Goal: Information Seeking & Learning: Learn about a topic

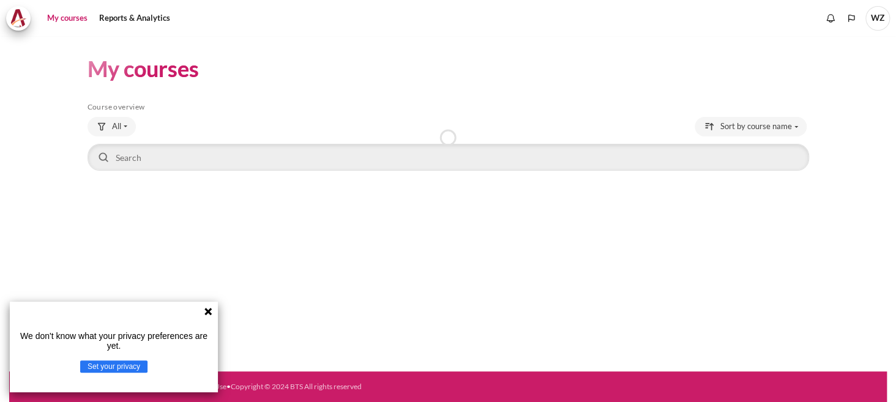
click at [208, 311] on icon at bounding box center [207, 311] width 7 height 7
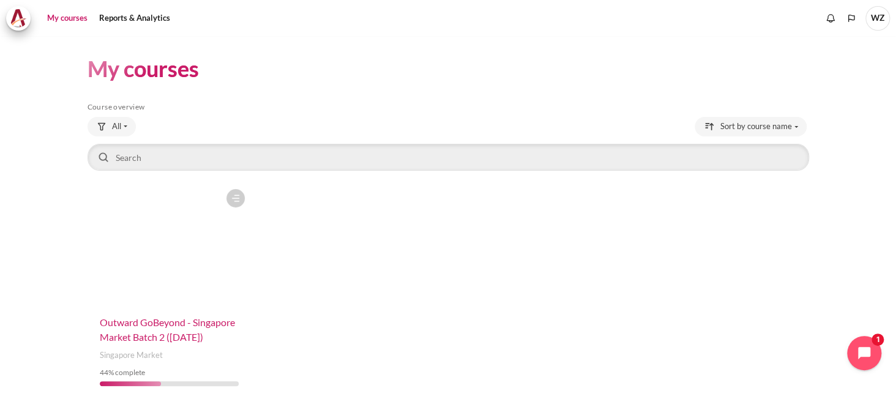
click at [144, 333] on span "Outward GoBeyond - Singapore Market Batch 2 ([DATE])" at bounding box center [167, 329] width 135 height 26
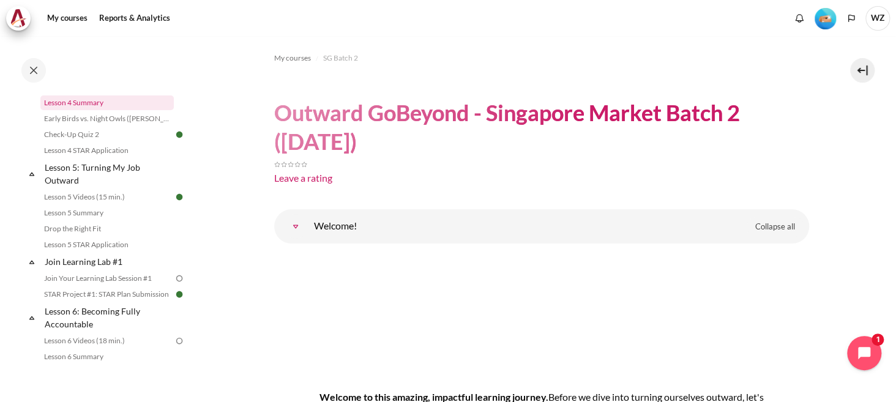
scroll to position [550, 0]
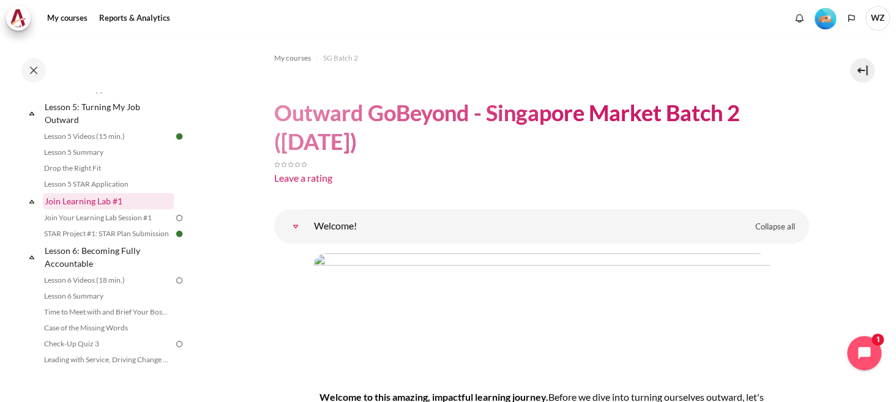
click at [97, 209] on link "Join Learning Lab #1" at bounding box center [108, 201] width 131 height 17
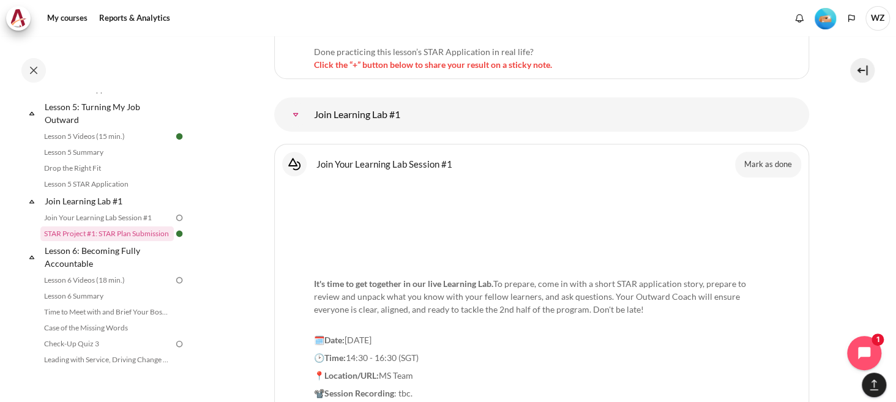
scroll to position [7409, 0]
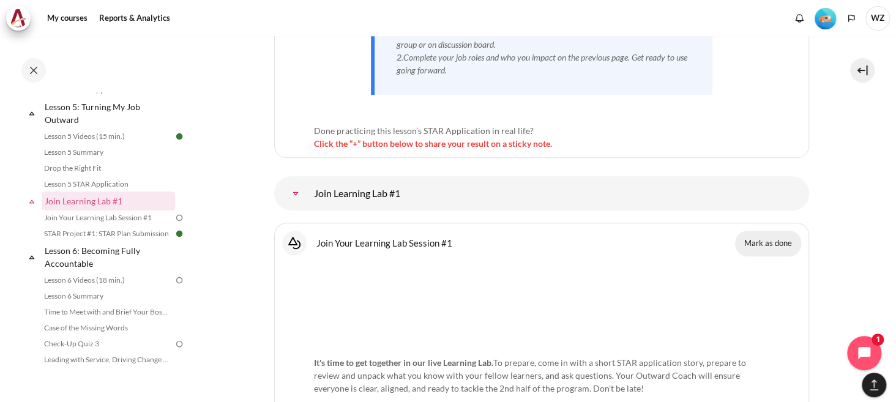
click at [757, 231] on button "Mark as done" at bounding box center [768, 244] width 66 height 26
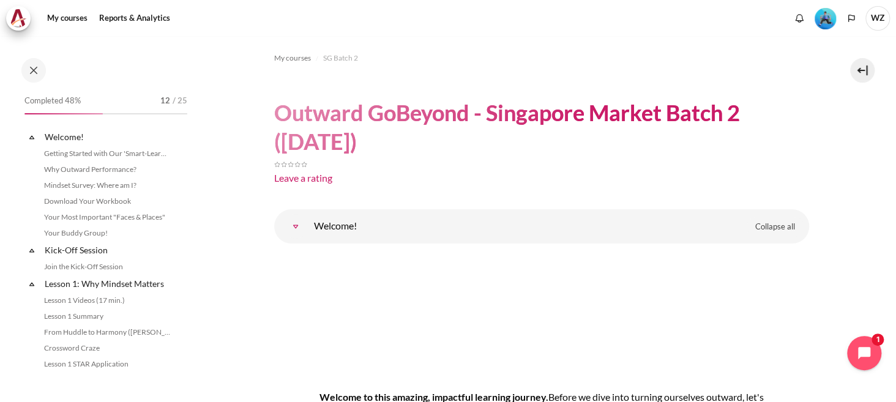
scroll to position [614, 0]
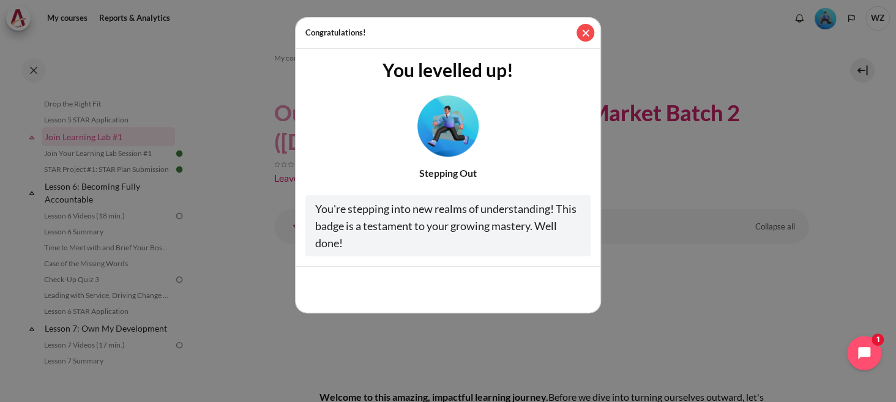
click at [582, 35] on button "Close" at bounding box center [585, 33] width 18 height 18
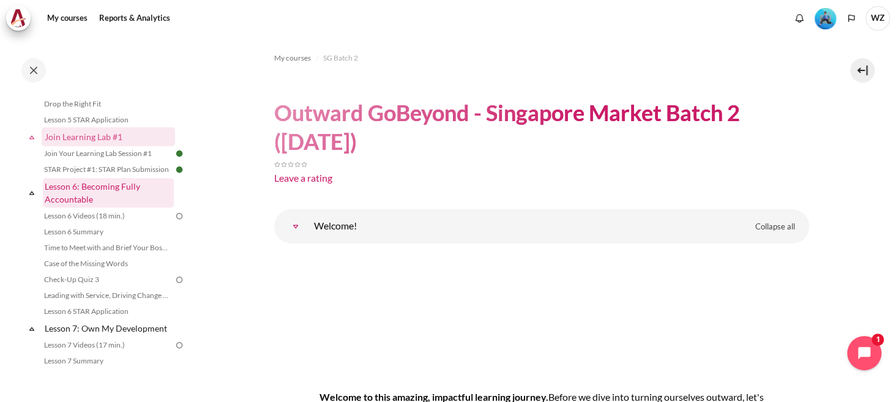
click at [91, 206] on link "Lesson 6: Becoming Fully Accountable" at bounding box center [108, 192] width 131 height 29
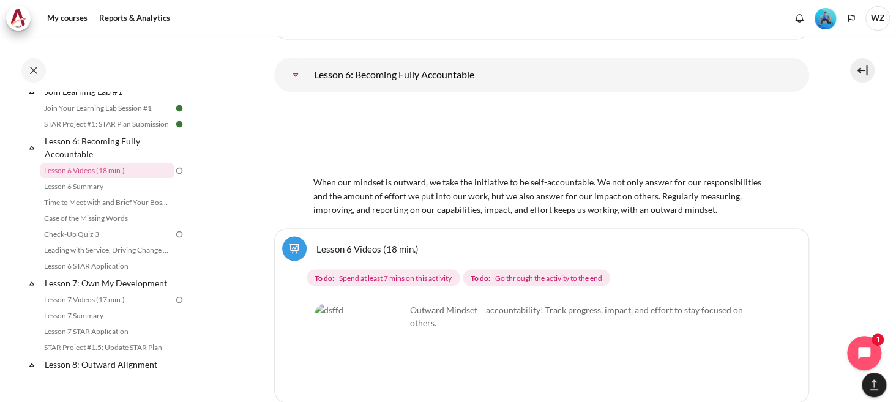
scroll to position [8141, 0]
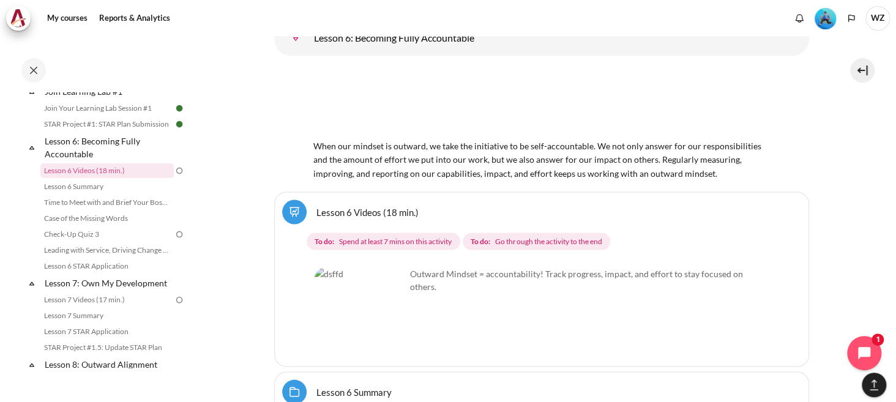
click at [367, 267] on img "Content" at bounding box center [360, 313] width 92 height 92
click at [385, 267] on img "Content" at bounding box center [360, 313] width 92 height 92
click at [149, 178] on link "Lesson 6 Videos (18 min.)" at bounding box center [106, 170] width 133 height 15
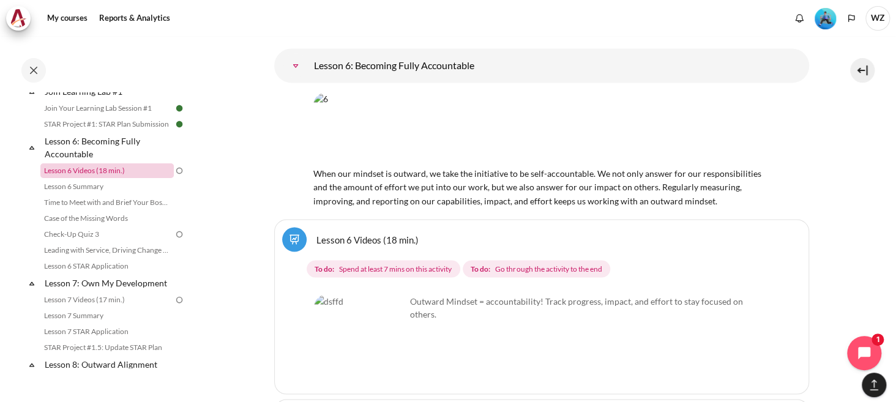
click at [149, 178] on link "Lesson 6 Videos (18 min.)" at bounding box center [106, 170] width 133 height 15
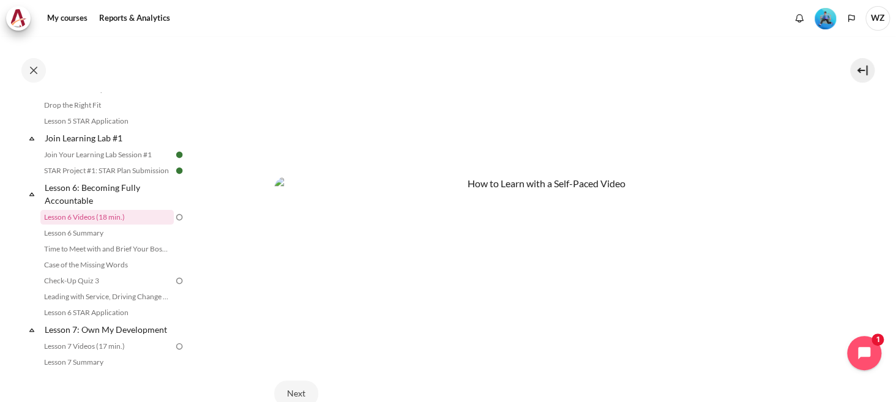
scroll to position [489, 0]
click at [405, 304] on img "Content" at bounding box center [541, 257] width 535 height 176
click at [289, 387] on button "Next" at bounding box center [296, 386] width 44 height 26
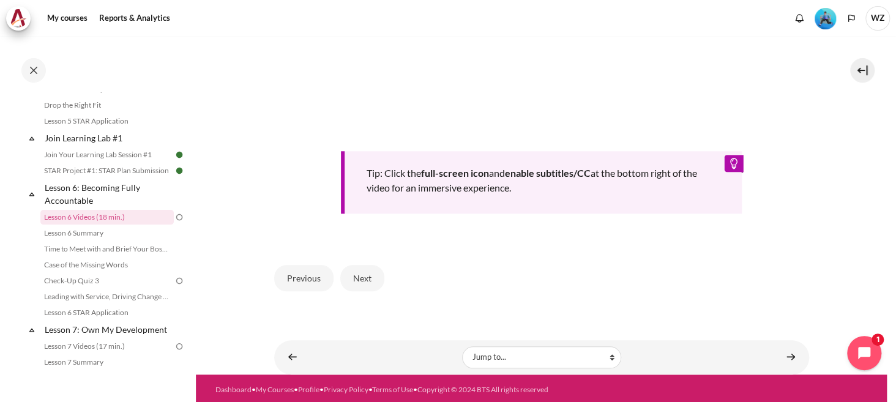
scroll to position [543, 0]
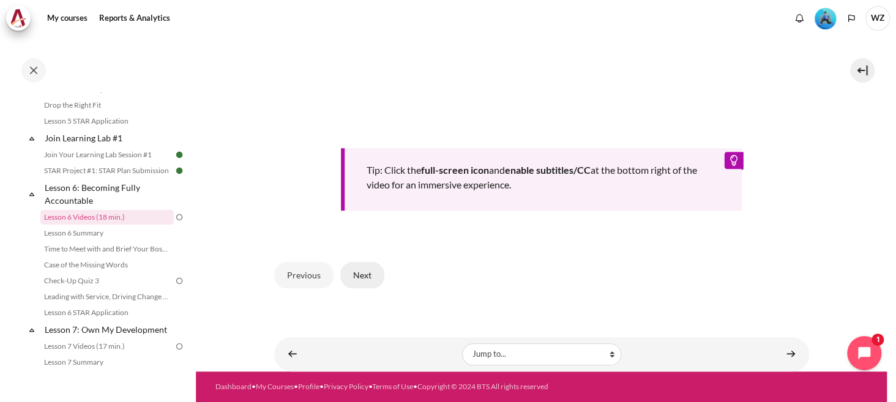
click at [374, 262] on button "Next" at bounding box center [362, 275] width 44 height 26
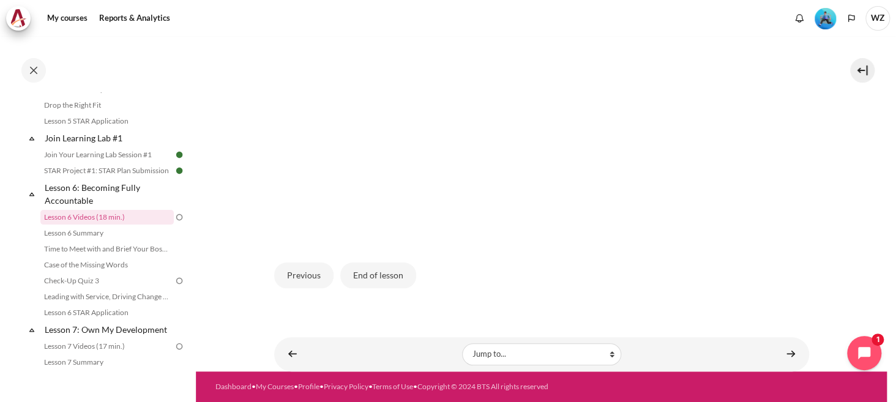
scroll to position [319, 0]
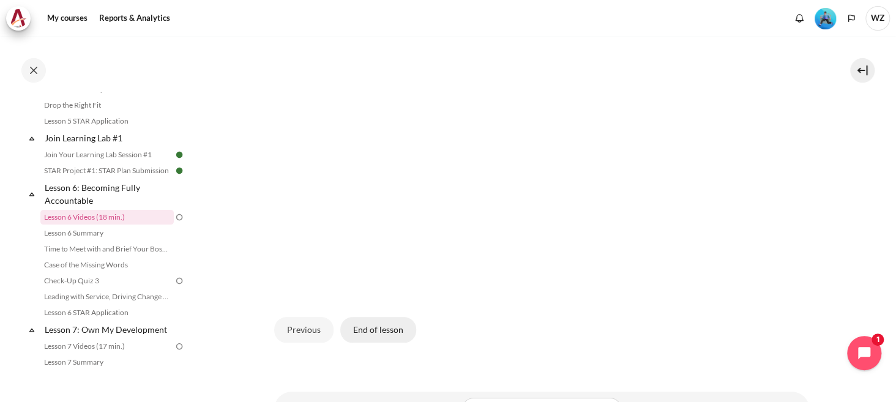
click at [394, 329] on button "End of lesson" at bounding box center [378, 330] width 76 height 26
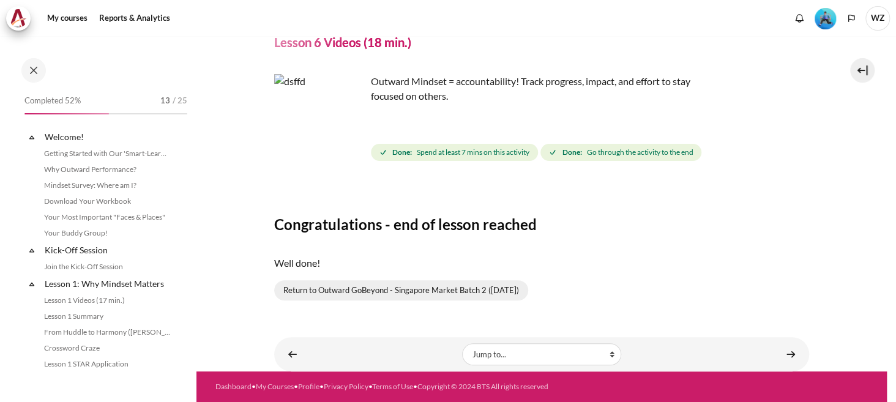
scroll to position [613, 0]
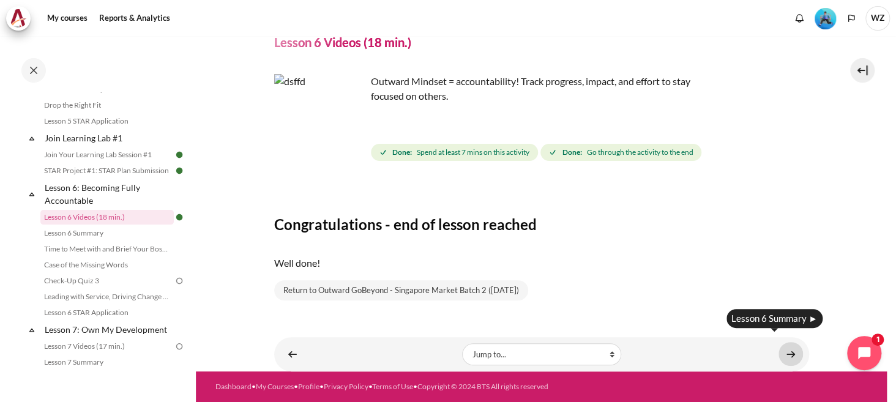
click at [789, 345] on link "Content" at bounding box center [790, 354] width 24 height 24
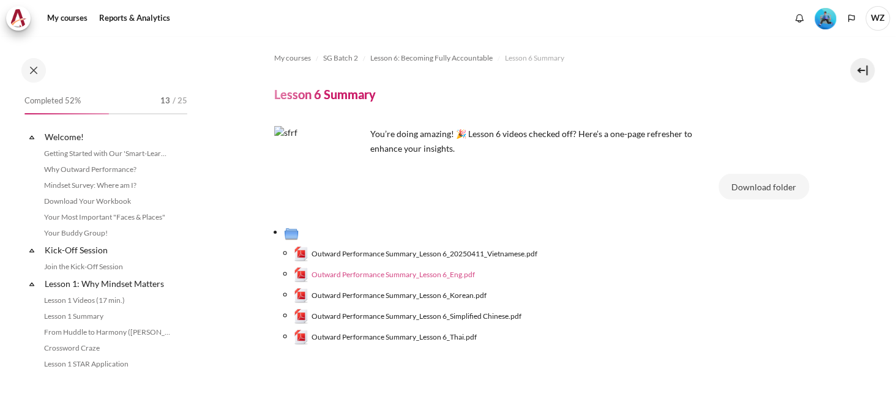
scroll to position [629, 0]
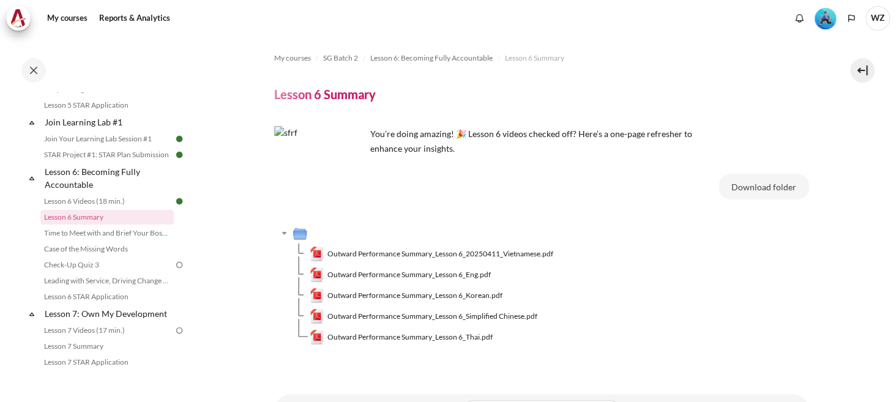
click at [451, 272] on span "Outward Performance Summary_Lesson 6_Eng.pdf" at bounding box center [408, 274] width 163 height 11
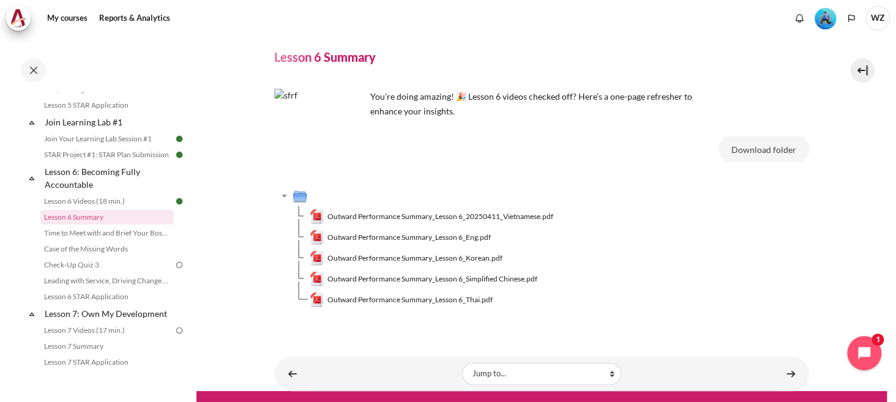
scroll to position [67, 0]
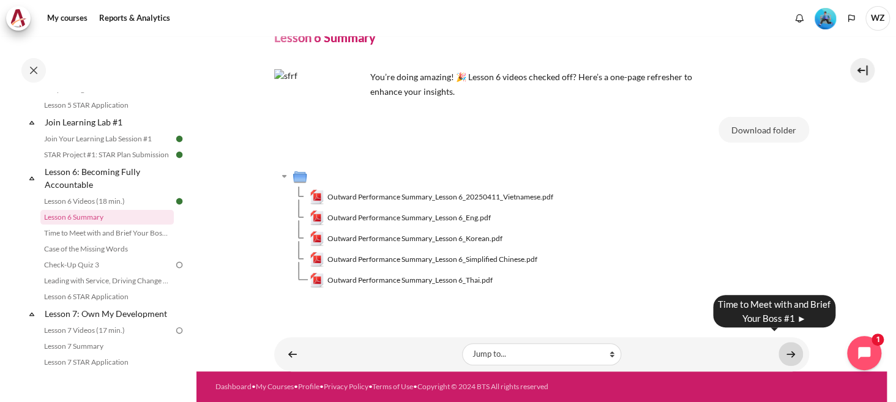
click at [783, 346] on link "Content" at bounding box center [790, 354] width 24 height 24
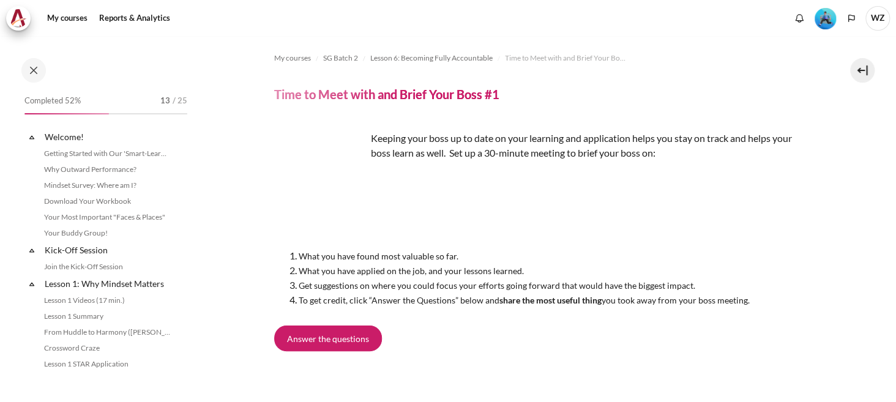
scroll to position [645, 0]
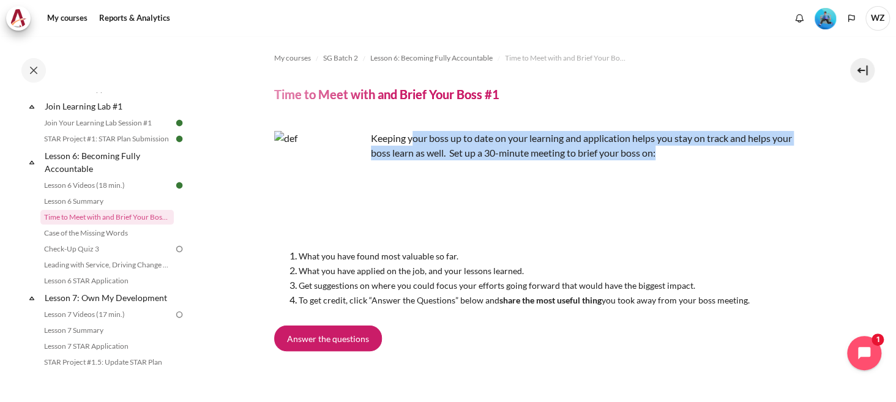
drag, startPoint x: 414, startPoint y: 138, endPoint x: 747, endPoint y: 152, distance: 333.1
click at [747, 152] on div "Keeping your boss up to date on your learning and application helps you stay on…" at bounding box center [541, 219] width 535 height 176
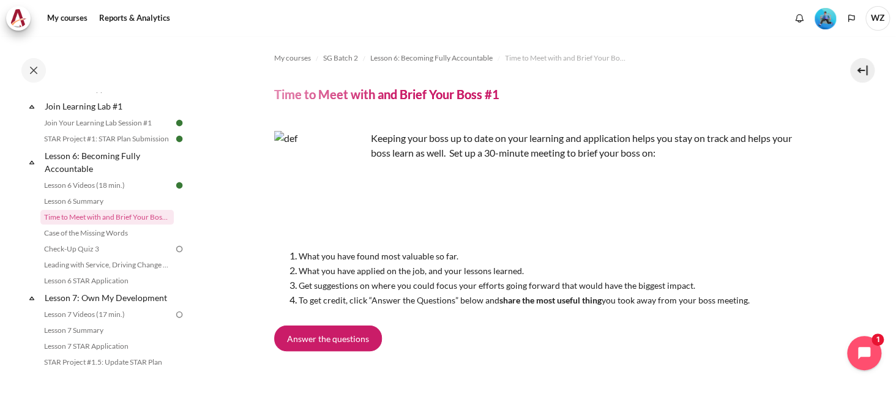
click at [751, 184] on div "Keeping your boss up to date on your learning and application helps you stay on…" at bounding box center [541, 219] width 535 height 176
click at [812, 244] on section "My courses SG Batch 2 Lesson 6: Becoming Fully Accountable Time to Meet with an…" at bounding box center [541, 245] width 691 height 419
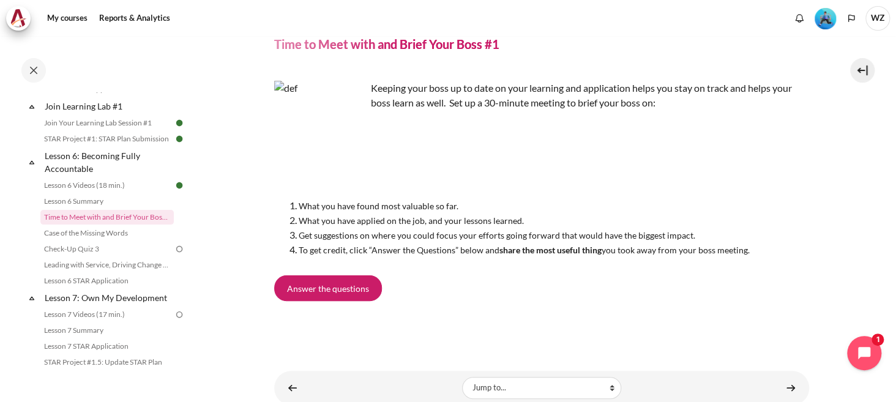
scroll to position [94, 0]
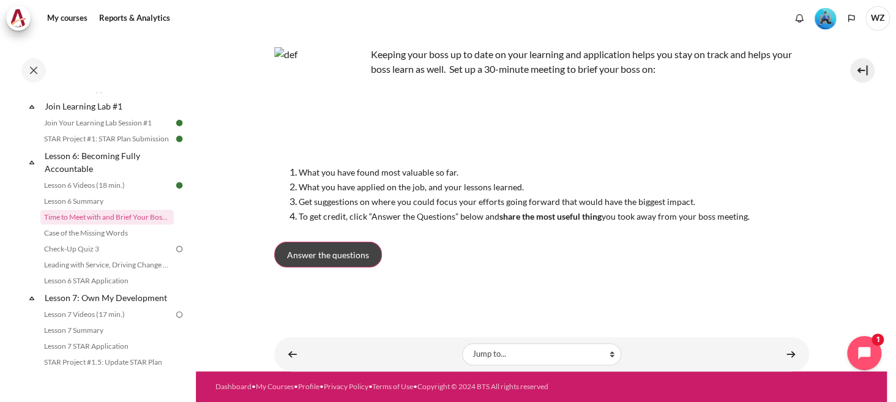
click at [373, 250] on link "Answer the questions" at bounding box center [328, 255] width 108 height 26
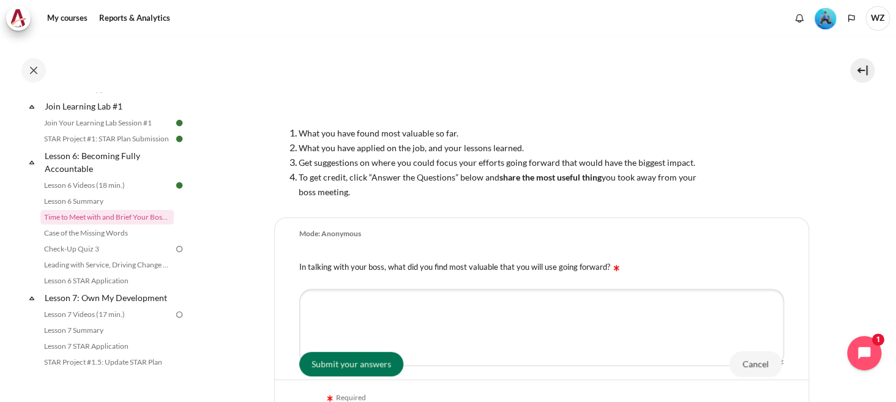
scroll to position [190, 0]
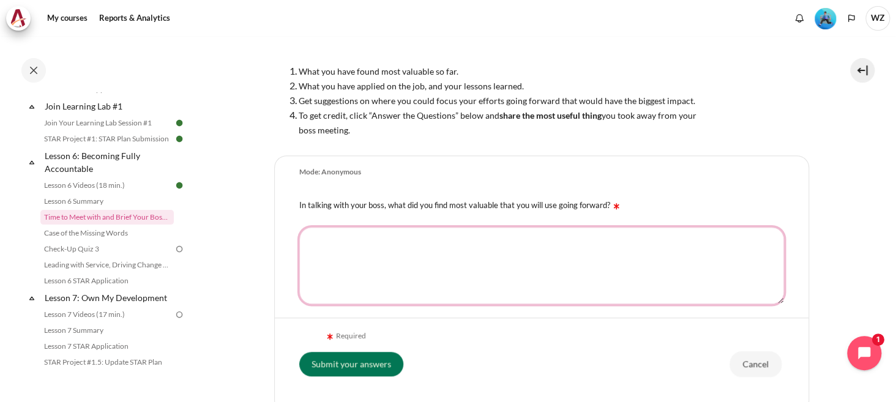
click at [436, 265] on textarea "In talking with your boss, what did you find most valuable that you will use go…" at bounding box center [541, 265] width 485 height 77
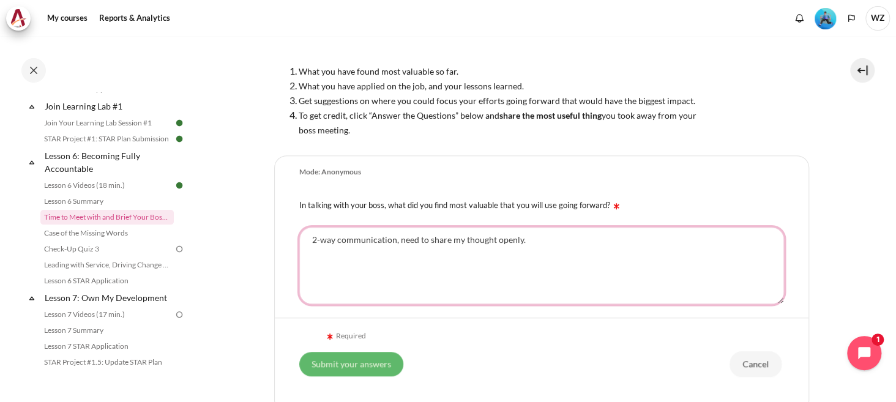
type textarea "2-way communication, need to share my thought openly."
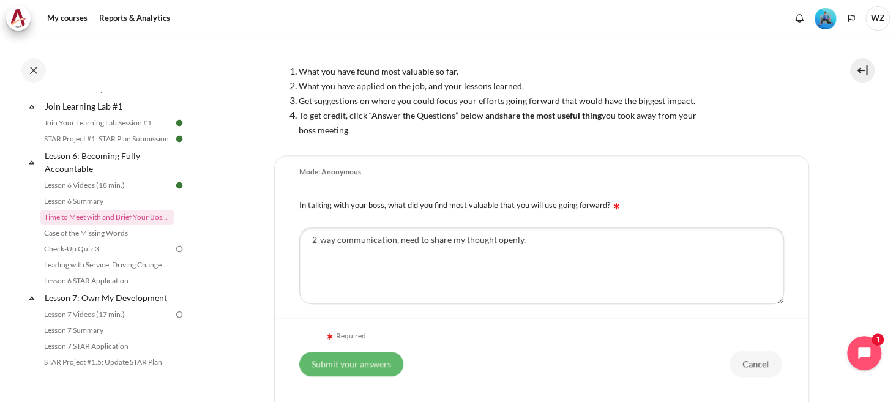
click at [375, 368] on input "Submit your answers" at bounding box center [351, 363] width 104 height 24
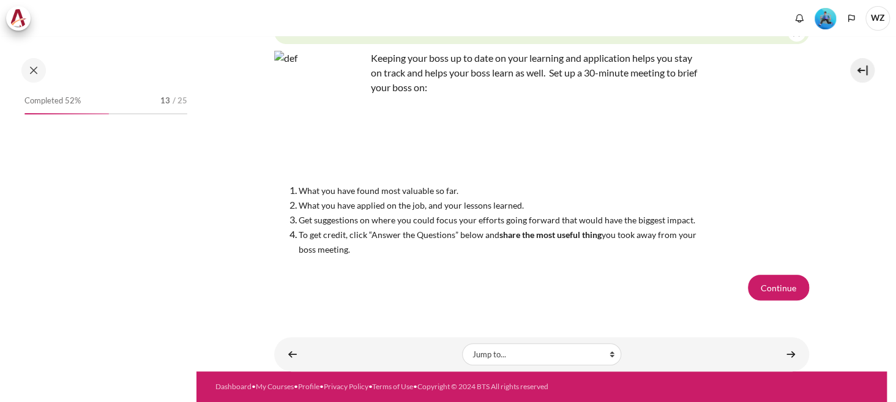
scroll to position [645, 0]
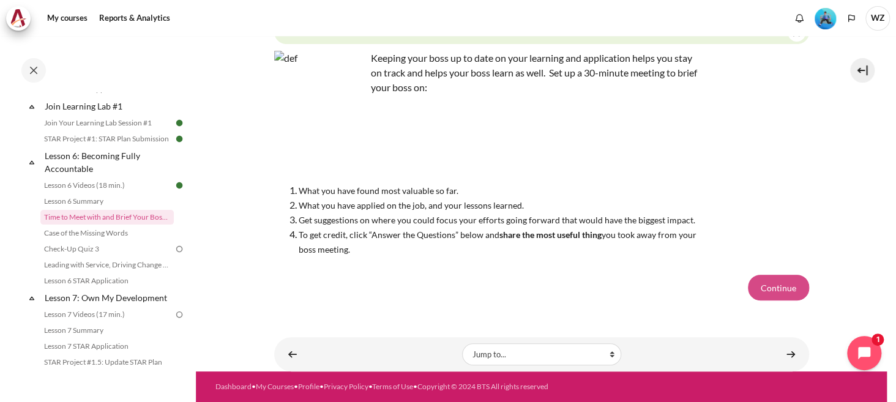
click at [773, 275] on button "Continue" at bounding box center [778, 288] width 61 height 26
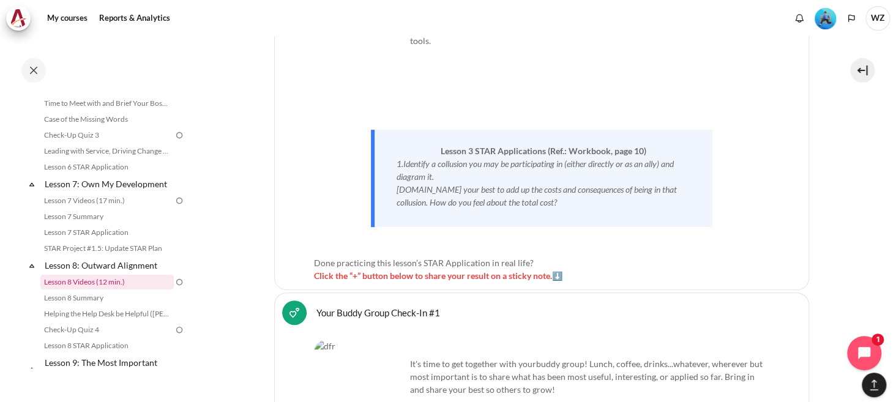
scroll to position [672, 0]
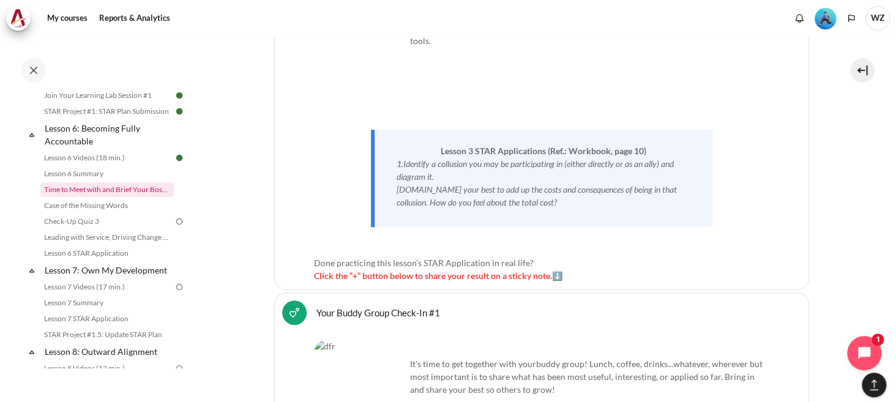
click at [113, 197] on link "Time to Meet with and Brief Your Boss #1" at bounding box center [106, 189] width 133 height 15
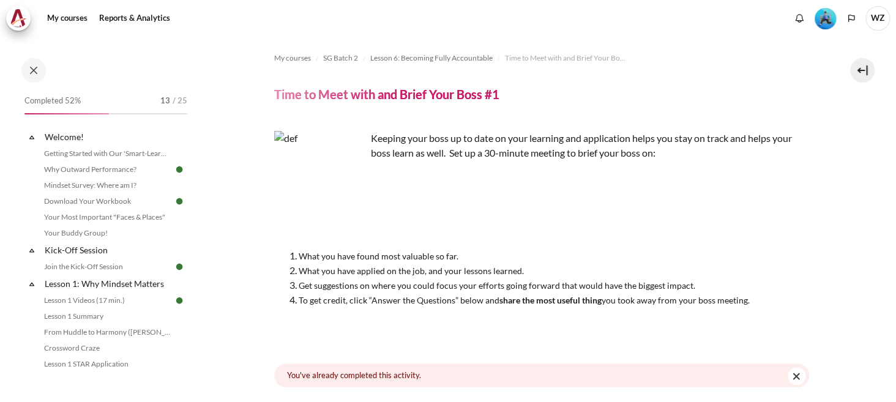
scroll to position [645, 0]
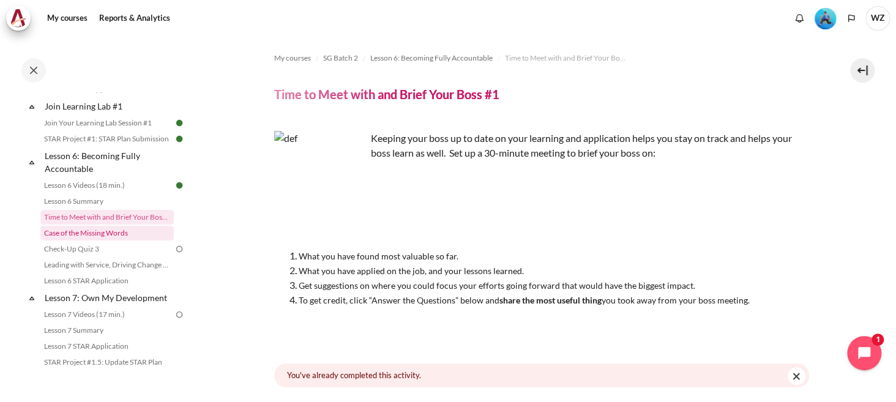
click at [121, 240] on link "Case of the Missing Words" at bounding box center [106, 233] width 133 height 15
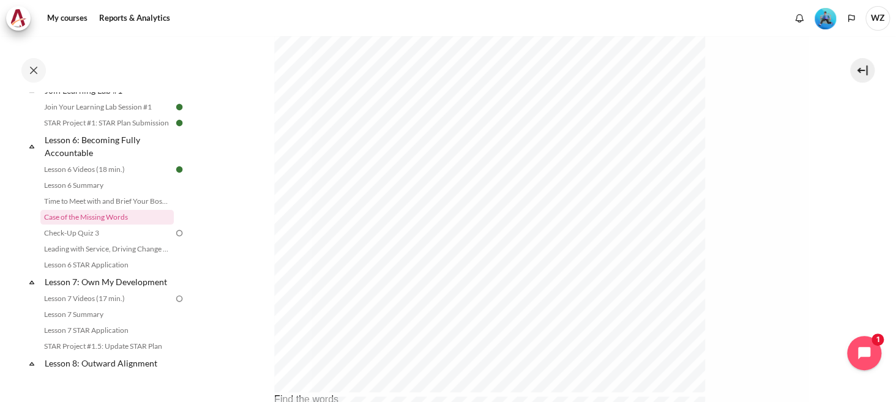
scroll to position [599, 0]
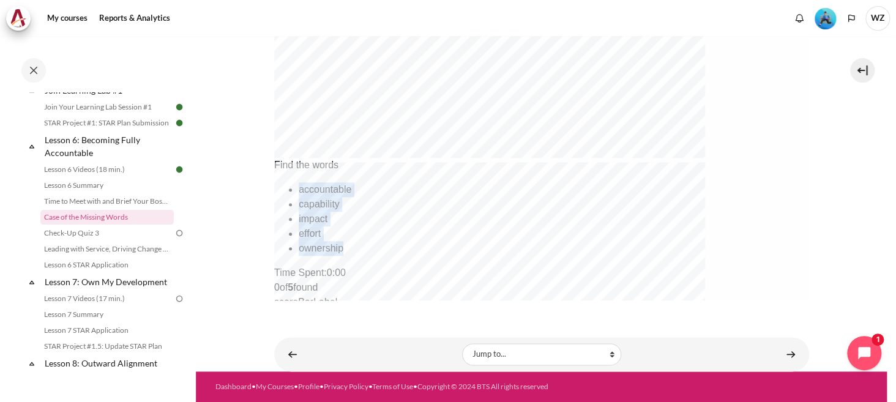
drag, startPoint x: 647, startPoint y: 210, endPoint x: 335, endPoint y: 218, distance: 311.5
click at [335, 218] on ul "accountable capability impact effort ownership" at bounding box center [489, 218] width 432 height 73
copy ul "accountable capability impact effort ownership"
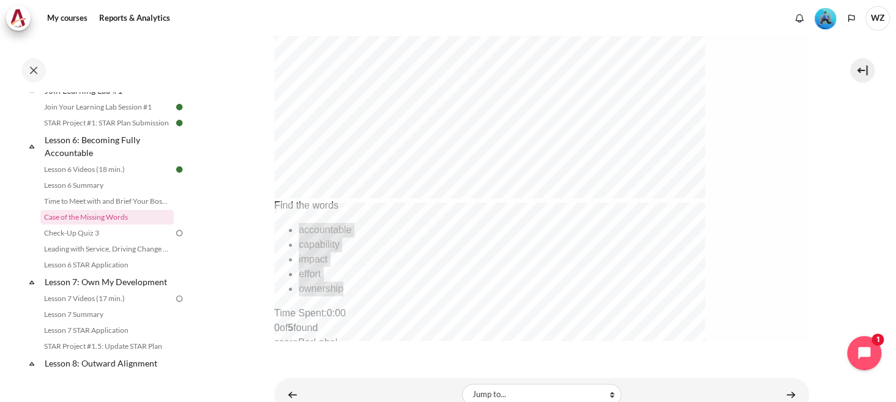
scroll to position [477, 0]
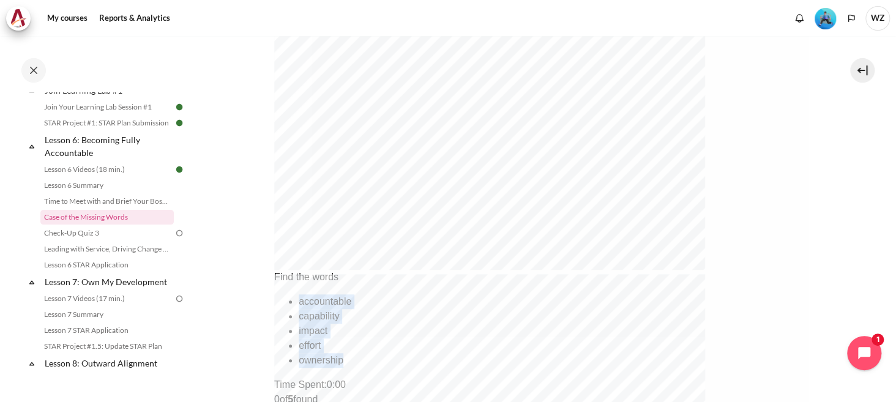
click at [688, 284] on div "Find the words" at bounding box center [489, 277] width 432 height 15
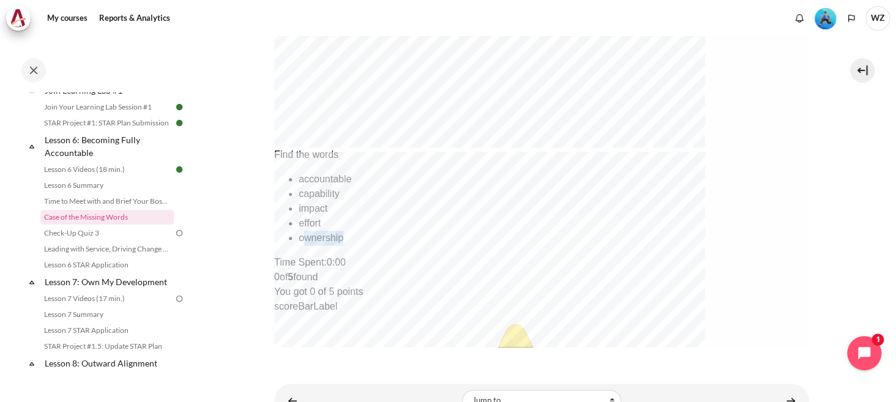
drag, startPoint x: 584, startPoint y: 206, endPoint x: 658, endPoint y: 200, distance: 74.3
click at [658, 200] on ul "accountable capability impact effort ownership" at bounding box center [489, 208] width 432 height 73
drag, startPoint x: 634, startPoint y: 207, endPoint x: 609, endPoint y: 207, distance: 25.1
click at [633, 207] on ul "accountable capability impact effort ownership" at bounding box center [489, 208] width 432 height 73
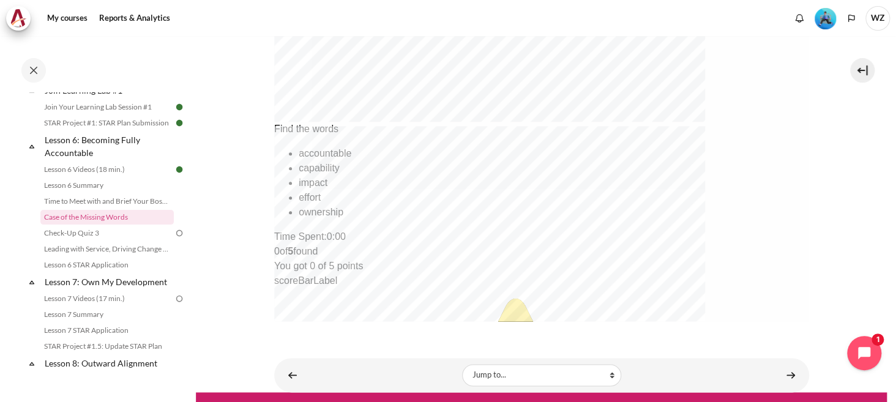
scroll to position [656, 0]
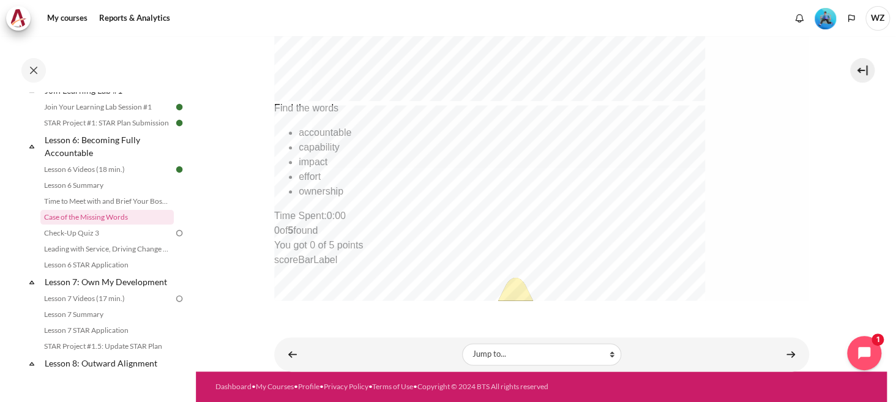
click at [778, 346] on link "Content" at bounding box center [790, 354] width 24 height 24
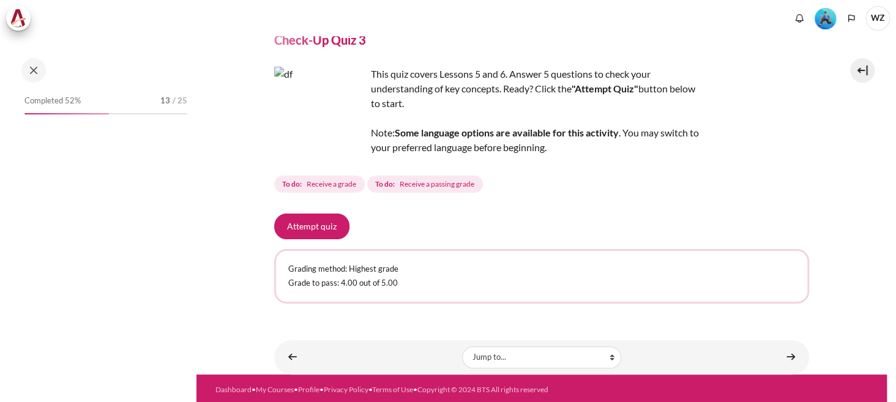
scroll to position [677, 0]
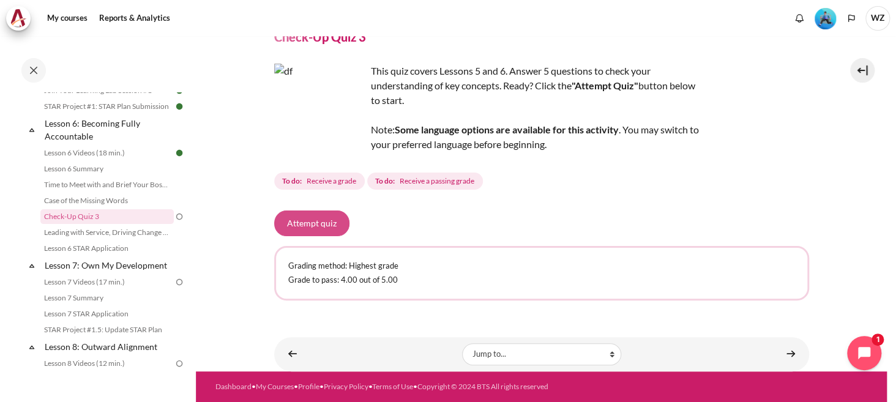
click at [327, 220] on button "Attempt quiz" at bounding box center [311, 223] width 75 height 26
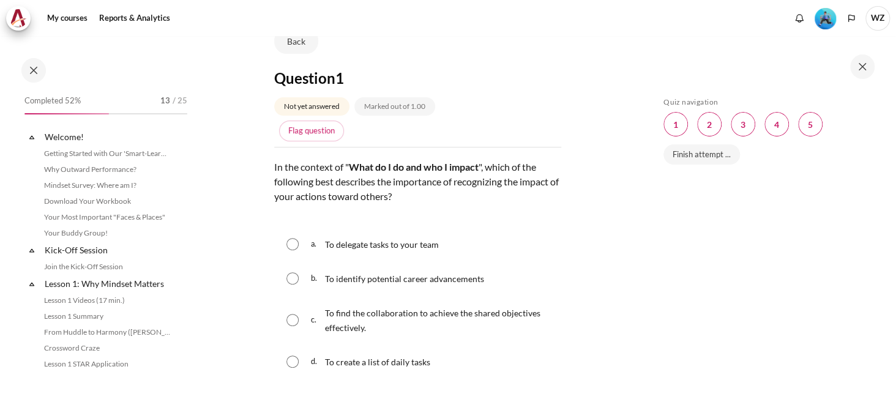
scroll to position [677, 0]
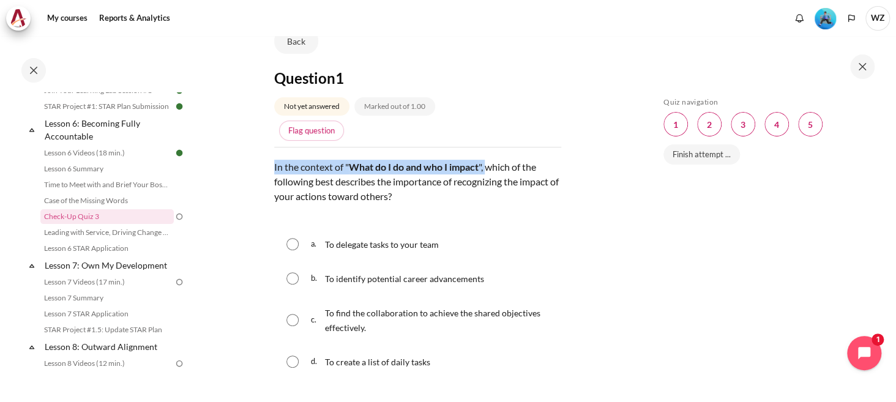
drag, startPoint x: 491, startPoint y: 165, endPoint x: 490, endPoint y: 242, distance: 76.5
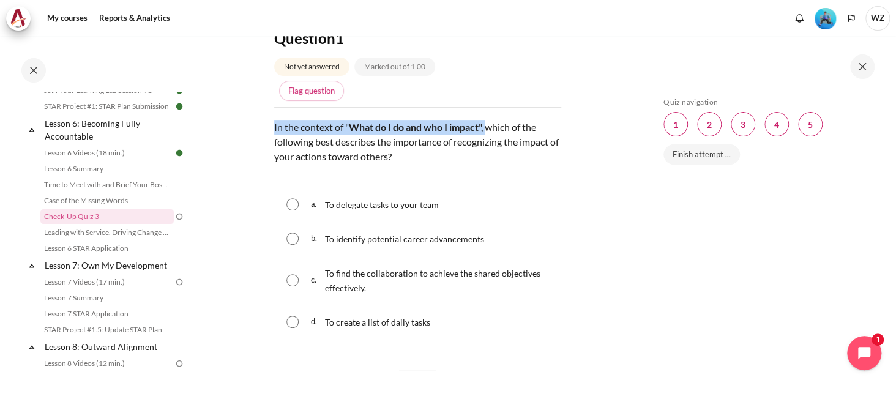
scroll to position [245, 0]
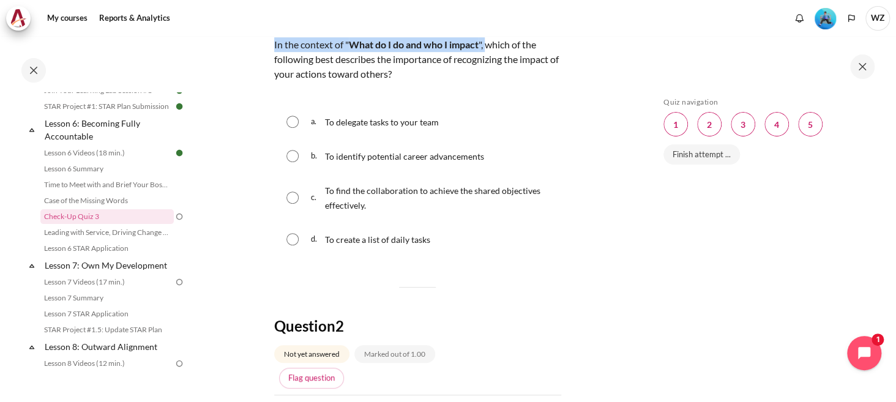
drag, startPoint x: 340, startPoint y: 154, endPoint x: 487, endPoint y: 163, distance: 147.1
click at [487, 163] on div "b. To identify potential career advancements" at bounding box center [417, 156] width 287 height 32
drag, startPoint x: 366, startPoint y: 188, endPoint x: 552, endPoint y: 214, distance: 188.3
click at [290, 193] on input "Content" at bounding box center [292, 197] width 12 height 12
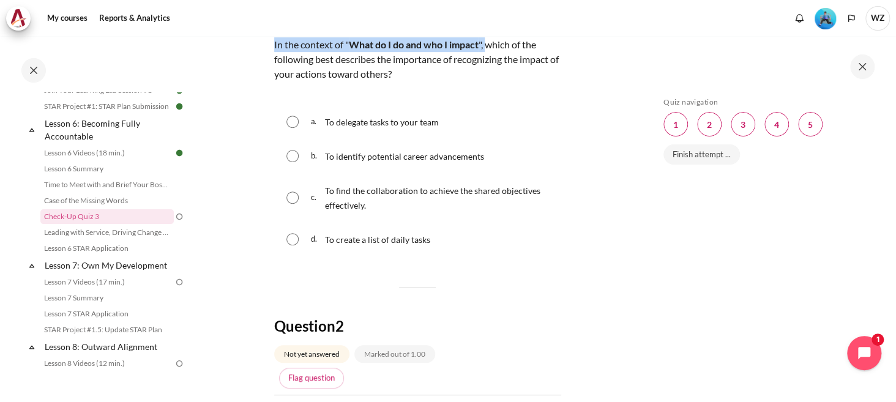
radio input "true"
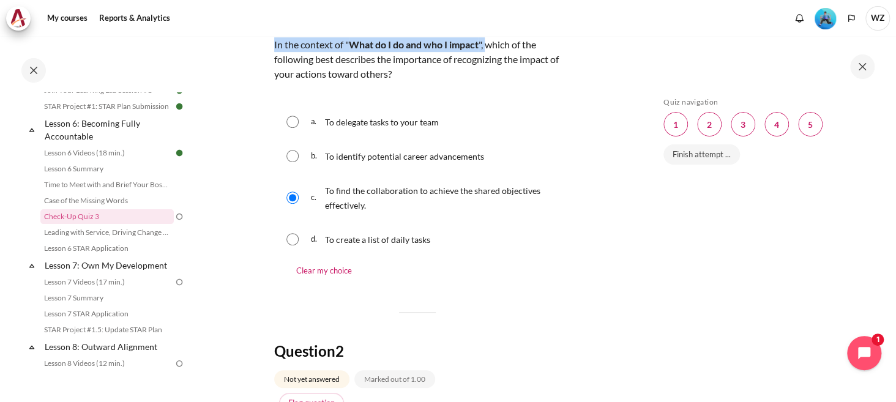
click at [539, 218] on div "c. To find the collaboration to achieve the shared objectives effectively." at bounding box center [417, 197] width 287 height 46
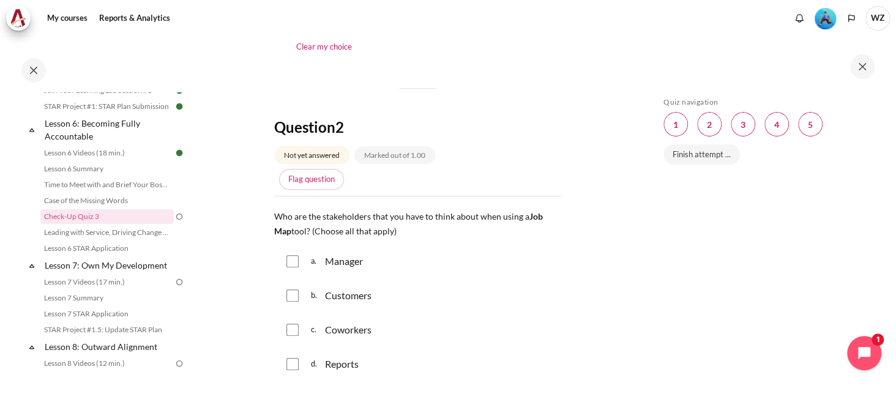
scroll to position [489, 0]
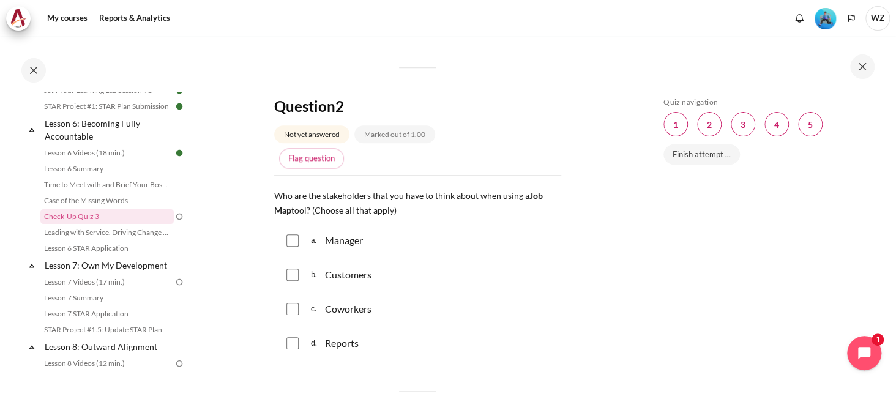
click at [295, 237] on input "Content" at bounding box center [292, 240] width 12 height 12
checkbox input "true"
click at [292, 261] on div "b. Customers" at bounding box center [417, 275] width 287 height 32
click at [294, 276] on input "Content" at bounding box center [292, 275] width 12 height 12
checkbox input "true"
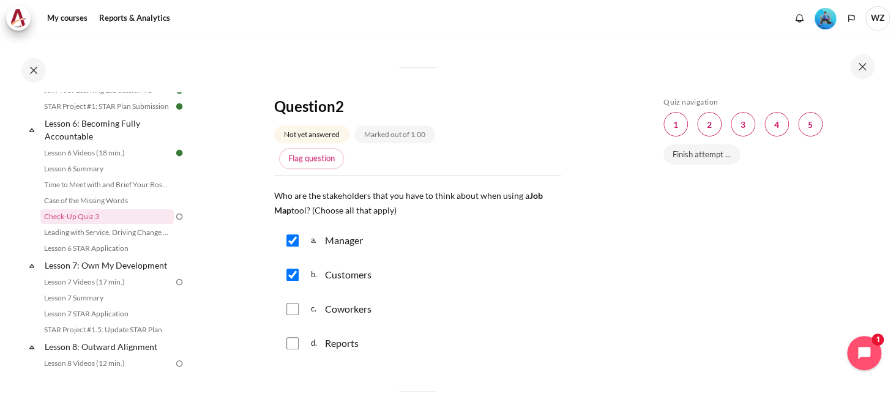
click at [296, 303] on input "Content" at bounding box center [292, 309] width 12 height 12
checkbox input "true"
drag, startPoint x: 292, startPoint y: 341, endPoint x: 343, endPoint y: 332, distance: 51.0
click at [292, 341] on input "Content" at bounding box center [292, 343] width 12 height 12
checkbox input "true"
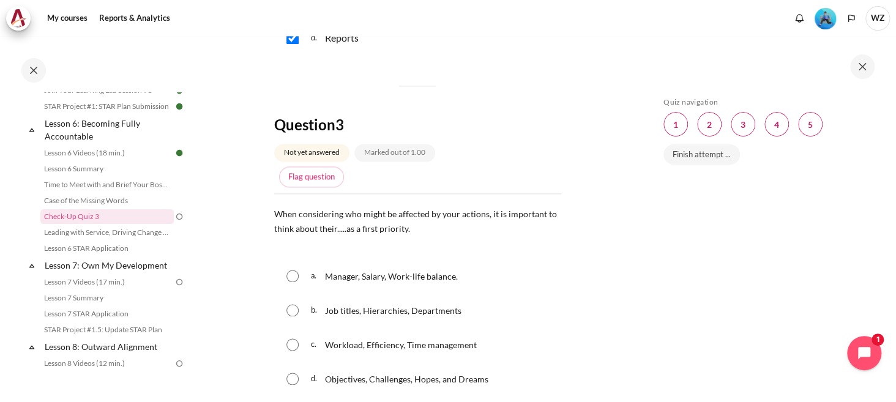
scroll to position [857, 0]
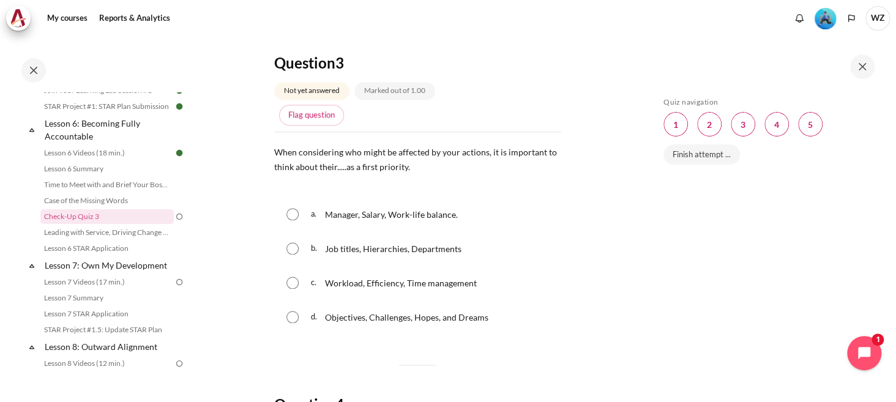
click at [291, 311] on input "Content" at bounding box center [292, 317] width 12 height 12
radio input "true"
click at [597, 218] on section "My courses SG Batch 2 Lesson 6: Becoming Fully Accountable Check-Up Quiz 3 Chec…" at bounding box center [417, 185] width 443 height 2011
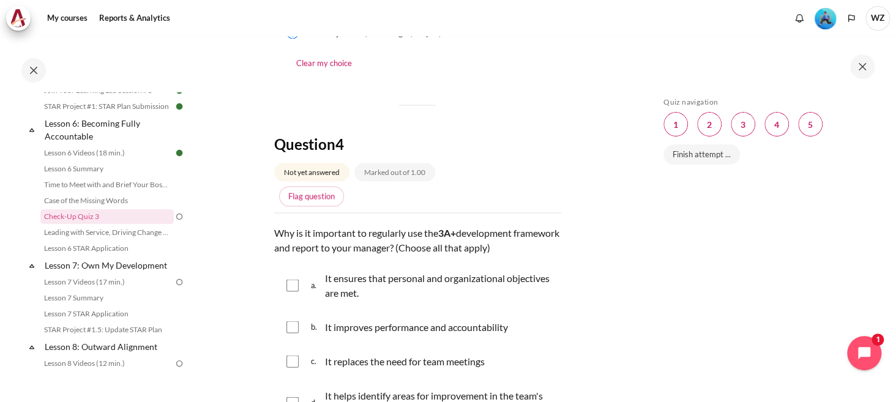
scroll to position [1284, 0]
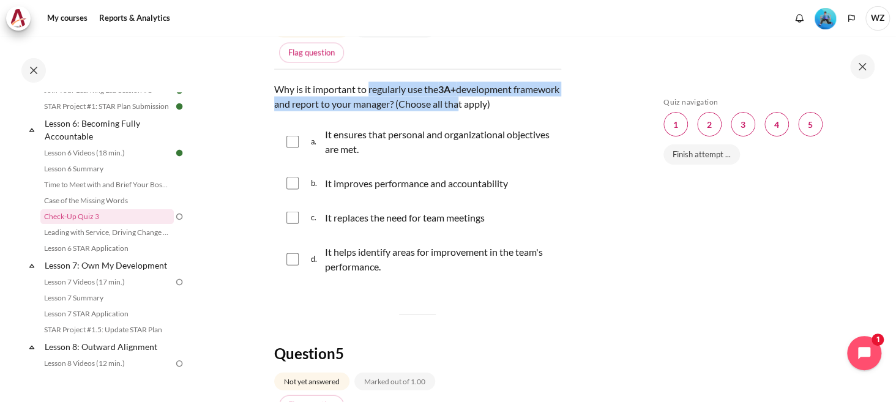
drag, startPoint x: 370, startPoint y: 85, endPoint x: 502, endPoint y: 97, distance: 133.3
click at [502, 97] on p "Why is it important to regularly use the 3A+ development framework and report t…" at bounding box center [417, 96] width 287 height 29
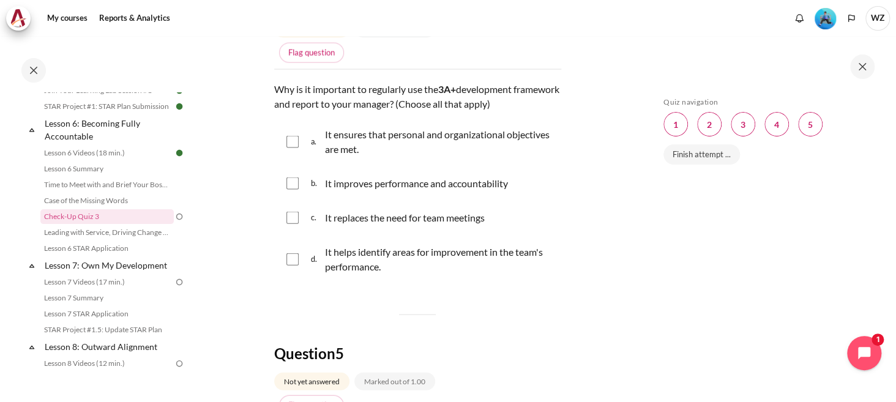
click at [538, 143] on p "It ensures that personal and organizational objectives are met." at bounding box center [440, 141] width 230 height 29
click at [457, 136] on p "It ensures that personal and organizational objectives are met." at bounding box center [440, 141] width 230 height 29
click at [301, 135] on div "a. It ensures that personal and organizational objectives are met." at bounding box center [417, 142] width 287 height 46
click at [299, 142] on div "a. It ensures that personal and organizational objectives are met." at bounding box center [417, 142] width 287 height 46
click at [290, 143] on input "Content" at bounding box center [292, 142] width 12 height 12
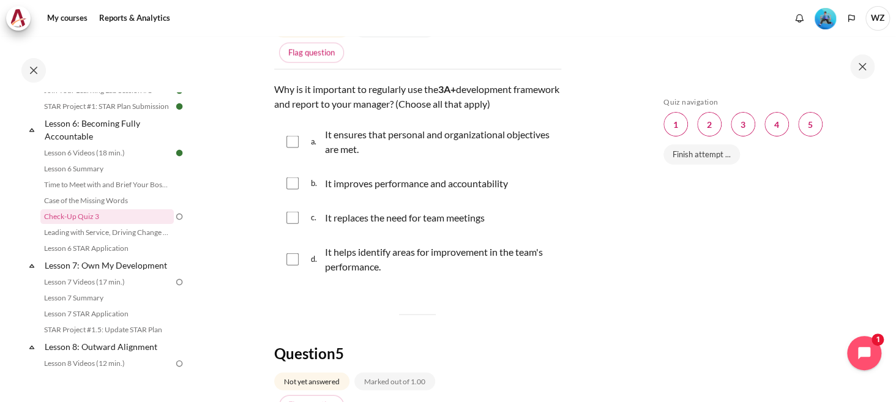
checkbox input "true"
click at [292, 186] on input "Content" at bounding box center [292, 183] width 12 height 12
checkbox input "true"
click at [285, 255] on div "d. It helps identify areas for improvement in the team's performance." at bounding box center [417, 259] width 287 height 46
click at [289, 260] on input "Content" at bounding box center [292, 259] width 12 height 12
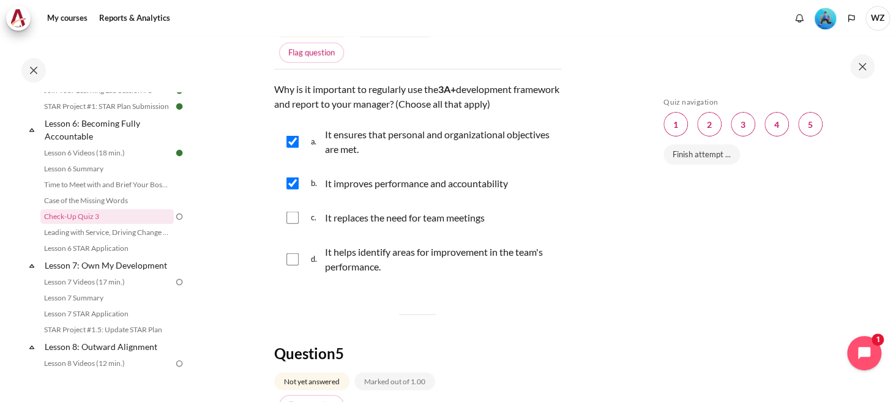
checkbox input "true"
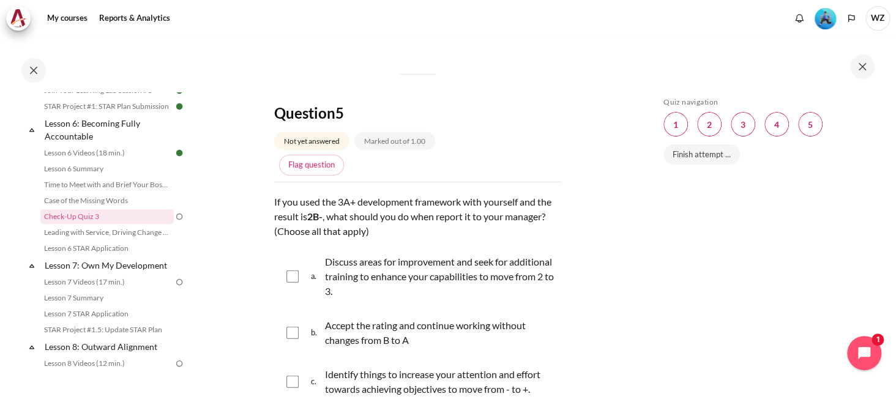
scroll to position [1529, 0]
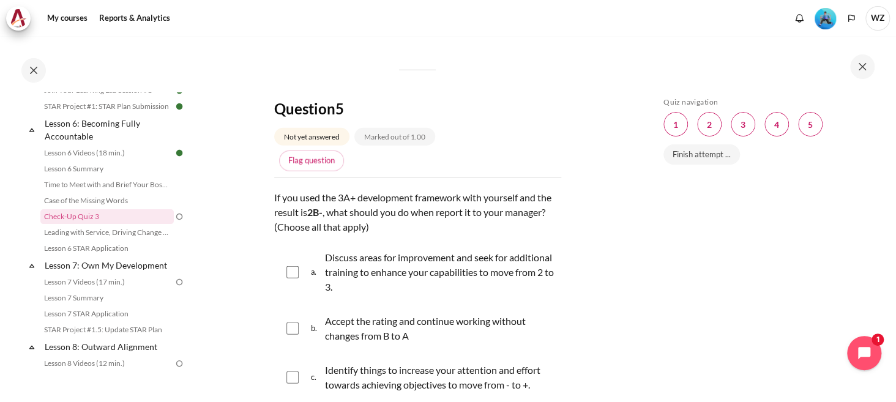
click at [291, 269] on input "Content" at bounding box center [292, 272] width 12 height 12
checkbox input "true"
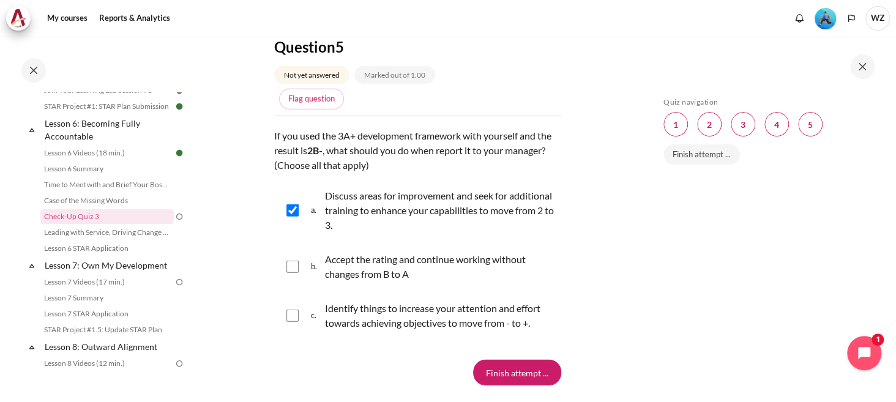
drag, startPoint x: 750, startPoint y: 238, endPoint x: 743, endPoint y: 238, distance: 6.7
click at [750, 238] on div "Skip Quiz navigation Quiz navigation Question 1 This page Question 2 This page …" at bounding box center [766, 227] width 218 height 261
click at [292, 310] on input "Content" at bounding box center [292, 316] width 12 height 12
checkbox input "true"
click at [516, 366] on input "Finish attempt ..." at bounding box center [517, 373] width 88 height 26
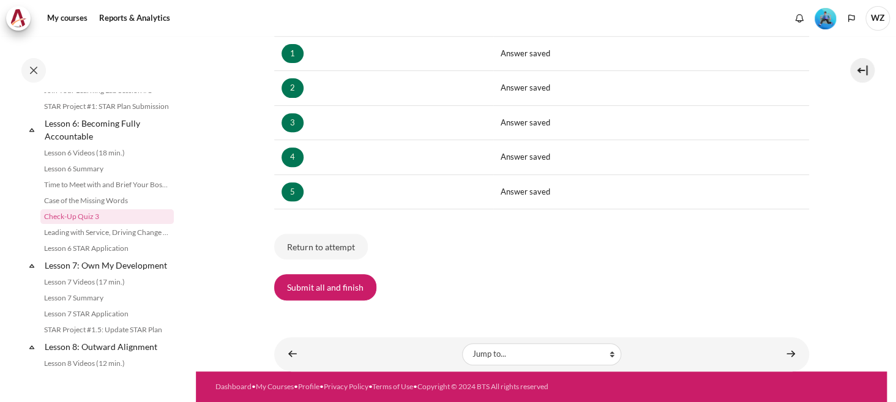
scroll to position [236, 0]
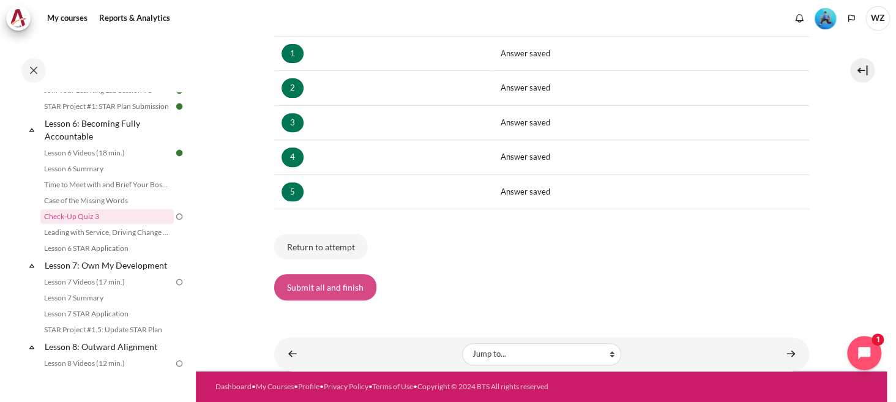
click at [348, 282] on button "Submit all and finish" at bounding box center [325, 287] width 102 height 26
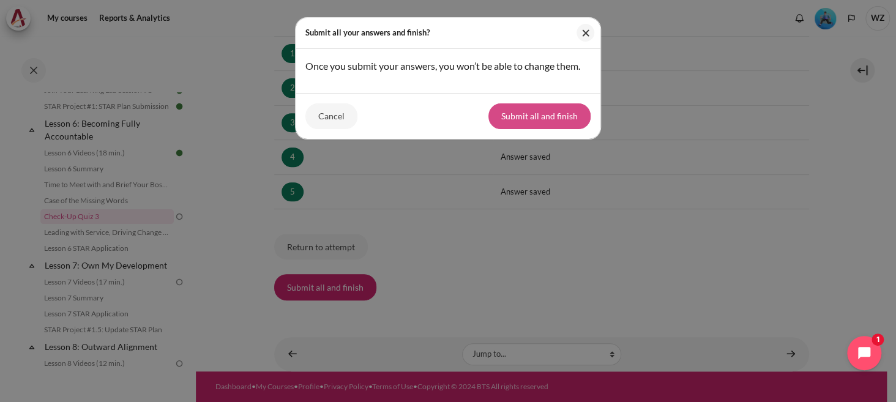
click at [535, 119] on button "Submit all and finish" at bounding box center [539, 116] width 102 height 26
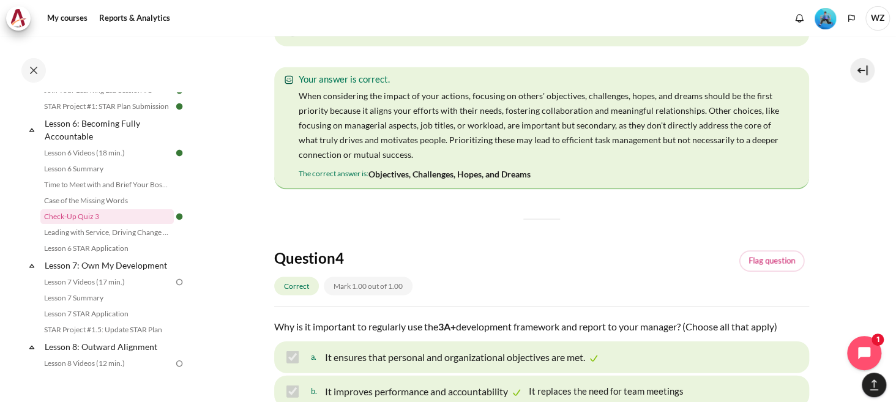
scroll to position [1224, 0]
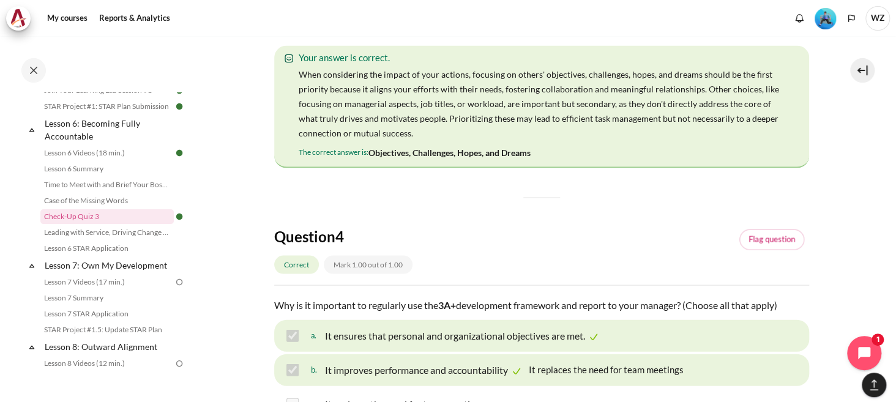
click at [816, 171] on section "My courses SG Batch 2 Lesson 6: Becoming Fully Accountable Check-Up Quiz 3 Chec…" at bounding box center [541, 48] width 691 height 2471
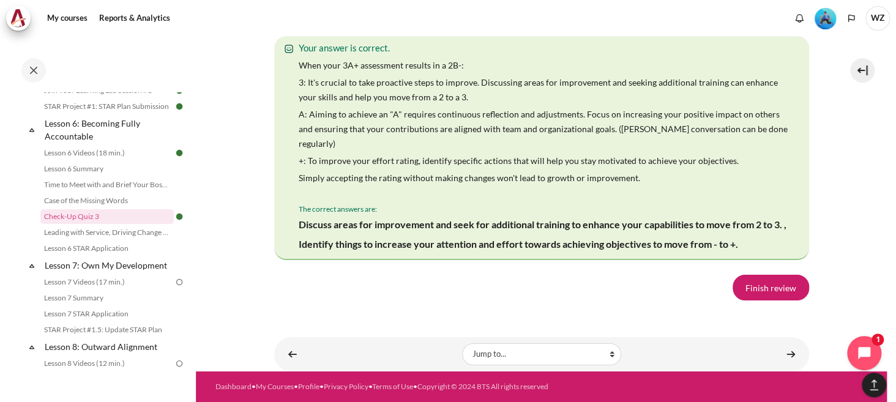
scroll to position [2429, 0]
click at [756, 280] on link "Finish review" at bounding box center [770, 288] width 76 height 26
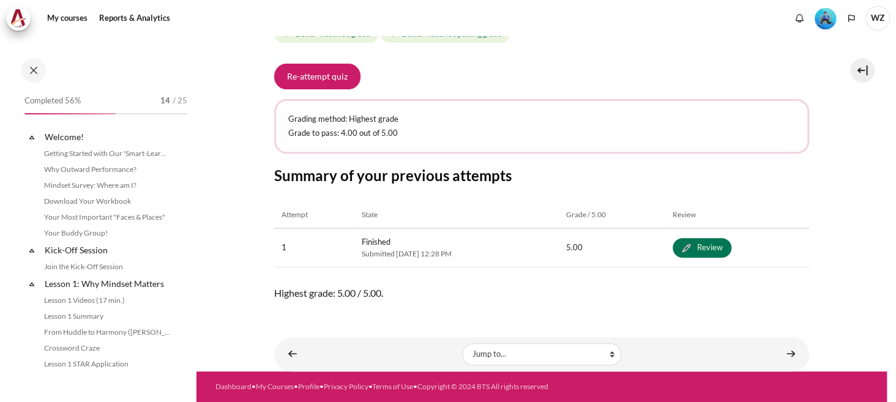
scroll to position [677, 0]
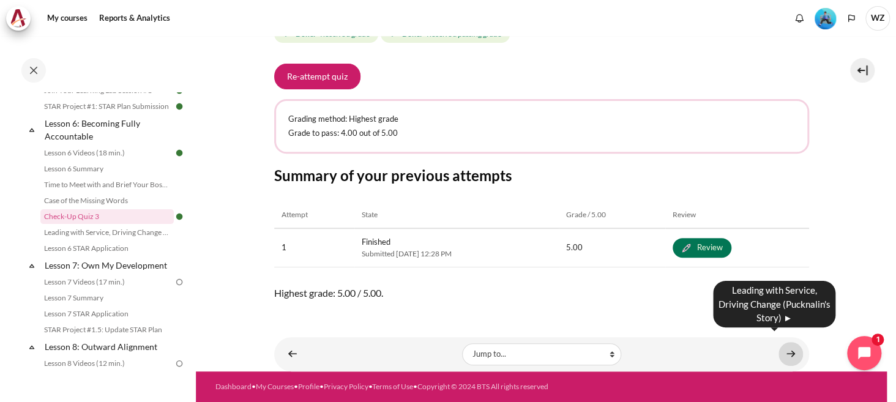
click at [779, 347] on link "Content" at bounding box center [790, 354] width 24 height 24
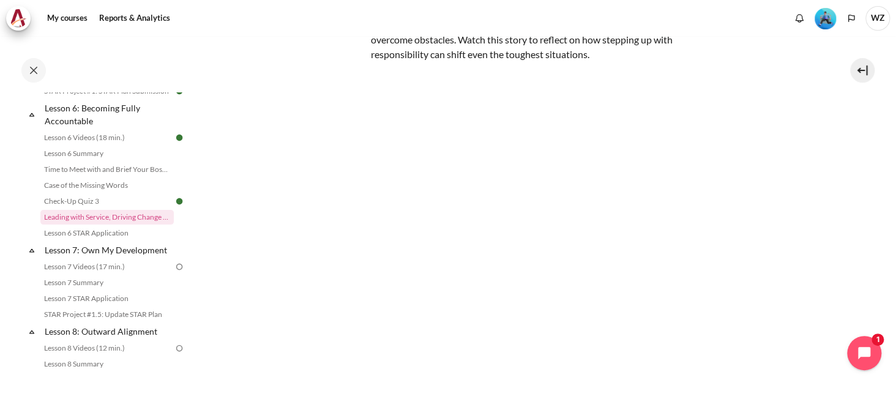
scroll to position [163, 0]
click at [94, 240] on link "Lesson 6 STAR Application" at bounding box center [106, 233] width 133 height 15
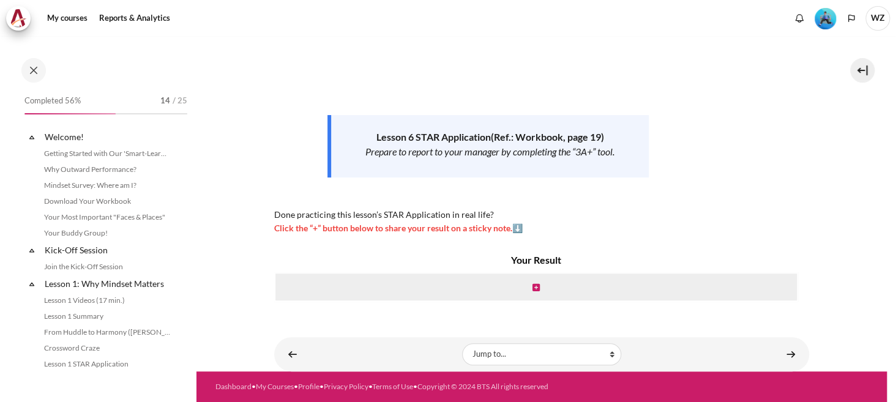
scroll to position [708, 0]
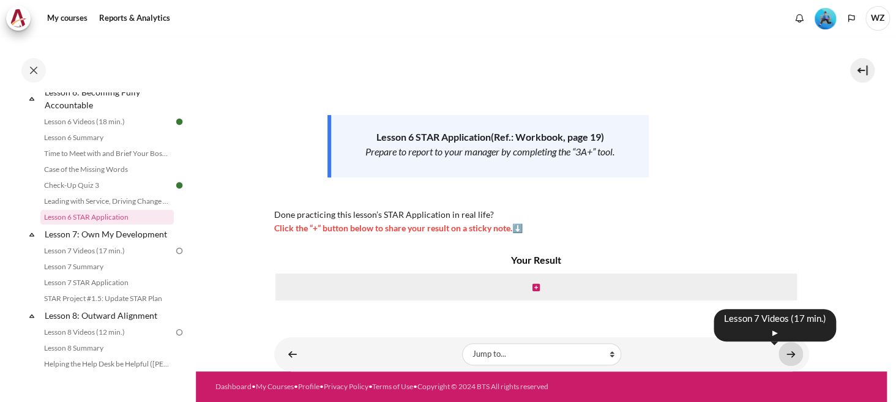
click at [793, 346] on link "Content" at bounding box center [790, 354] width 24 height 24
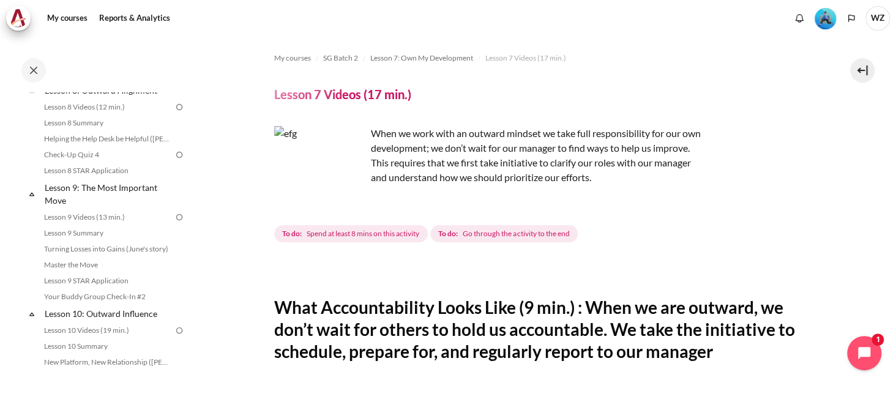
scroll to position [1039, 0]
